Goal: Task Accomplishment & Management: Manage account settings

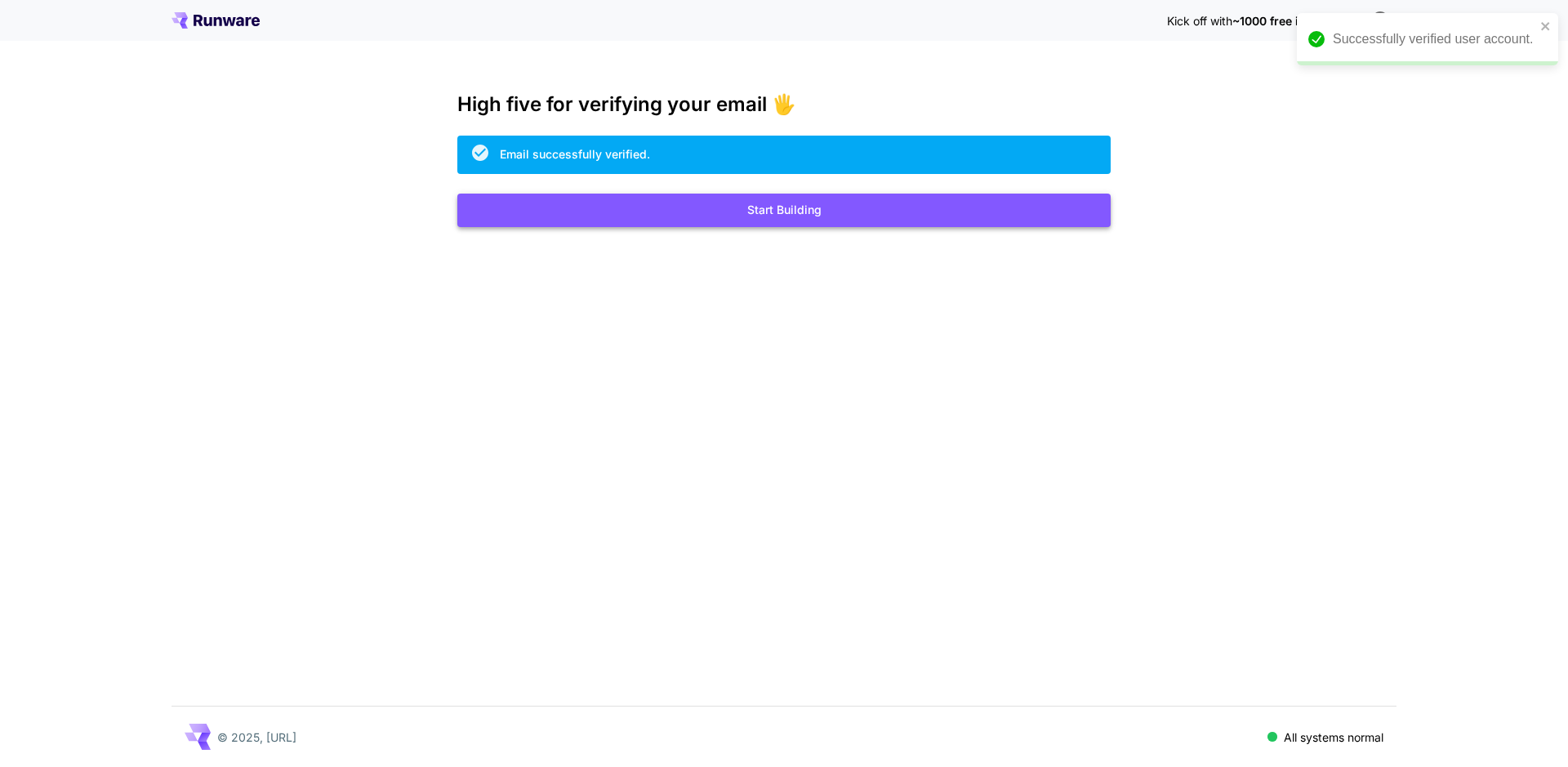
click at [776, 206] on button "Start Building" at bounding box center [784, 210] width 653 height 34
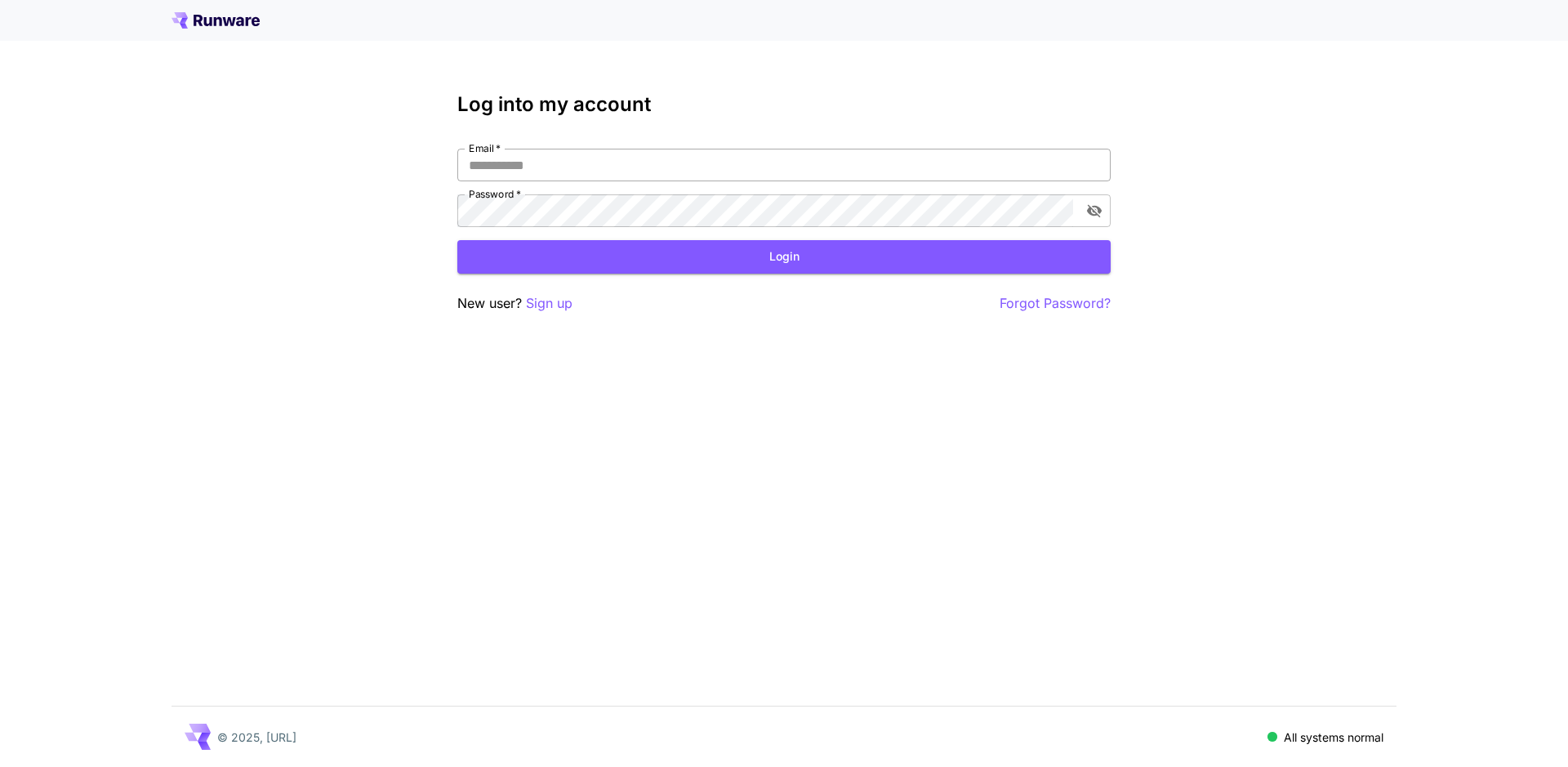
click at [567, 169] on input "Email   *" at bounding box center [784, 165] width 653 height 33
click at [566, 168] on input "Email   *" at bounding box center [784, 165] width 653 height 33
click at [566, 164] on input "Email   *" at bounding box center [784, 165] width 653 height 33
type input "**********"
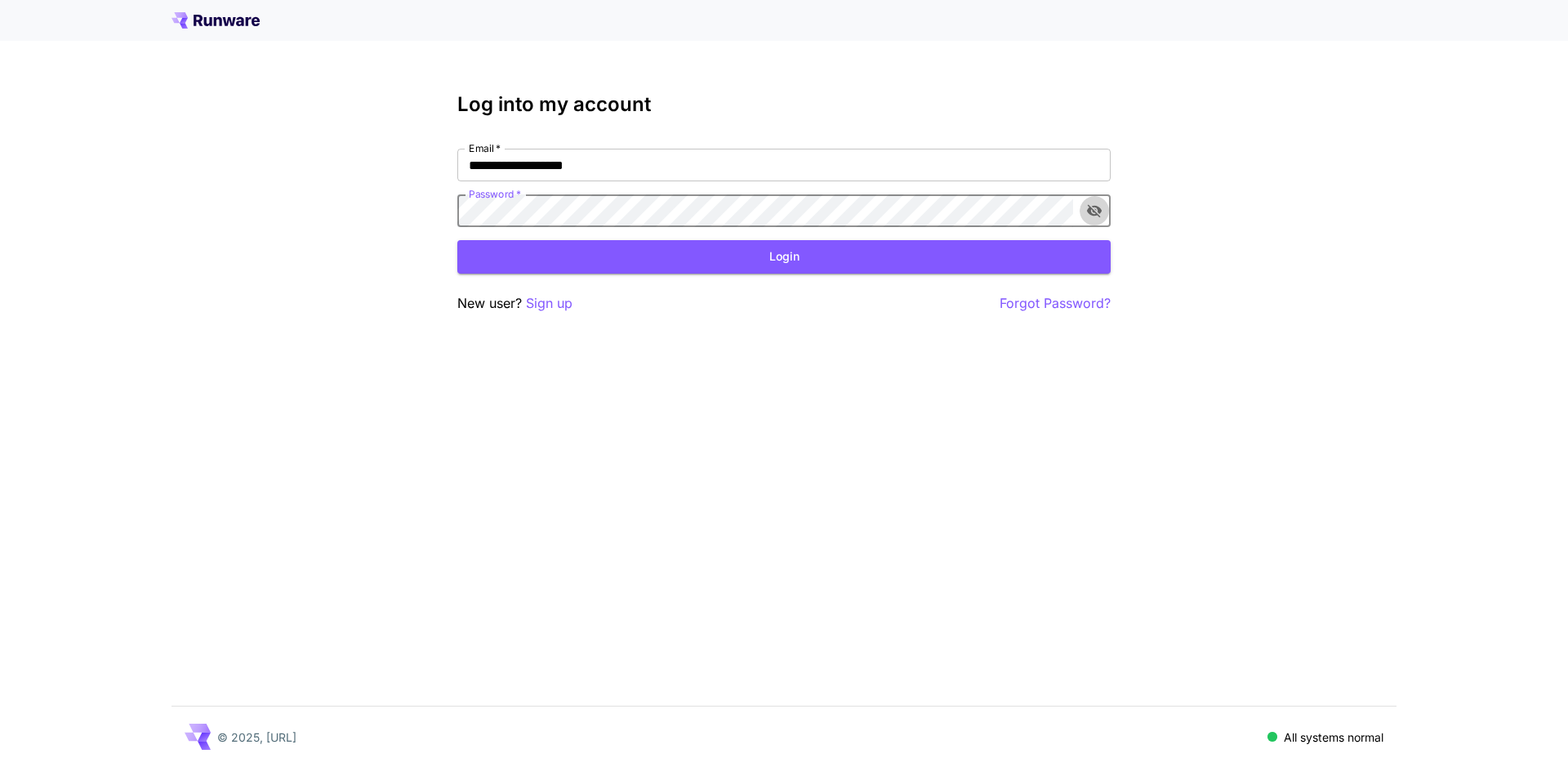
click at [1095, 207] on icon "toggle password visibility" at bounding box center [1094, 212] width 15 height 13
click at [782, 253] on button "Login" at bounding box center [784, 257] width 653 height 34
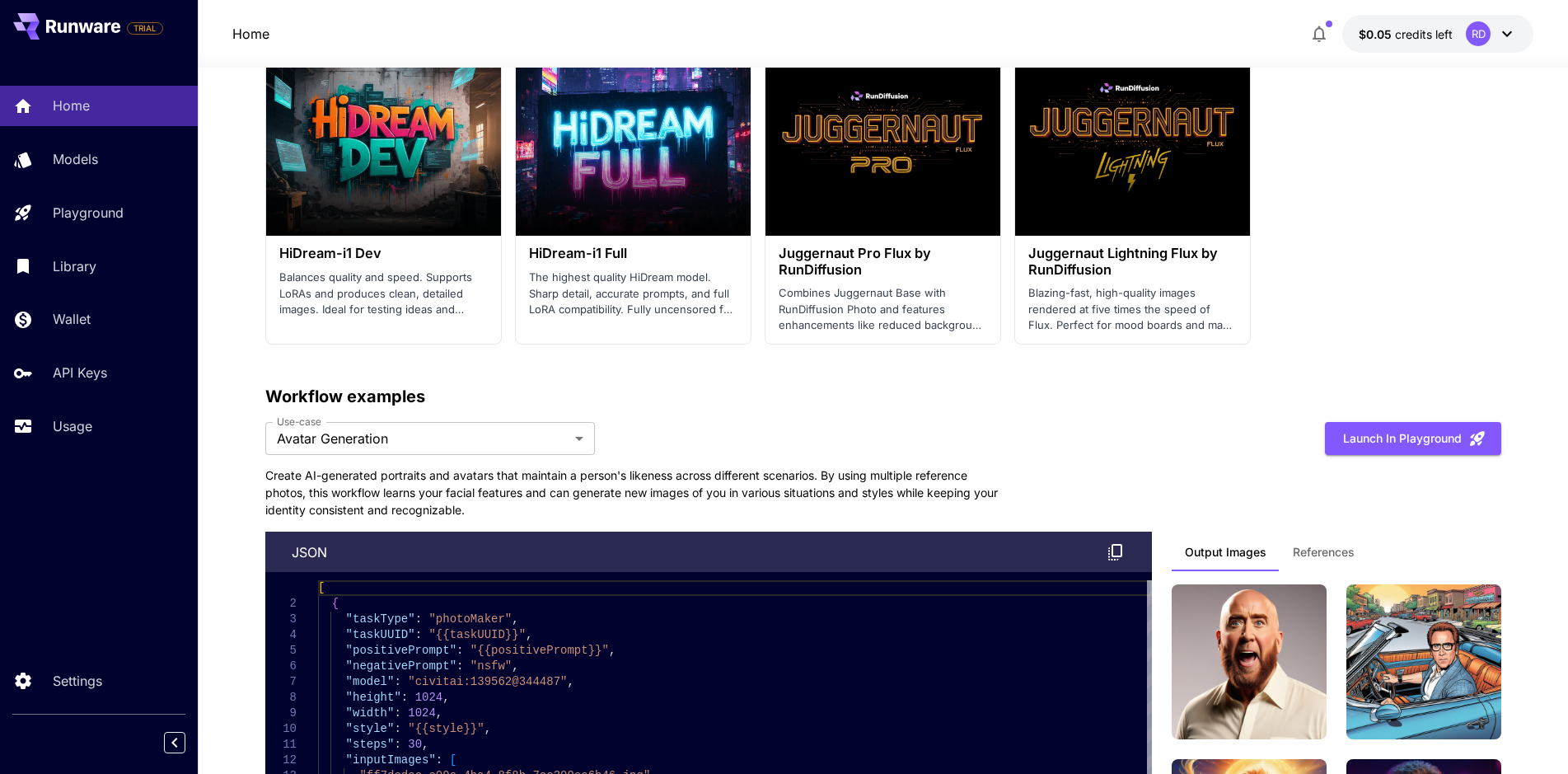
scroll to position [3462, 0]
